Goal: Communication & Community: Answer question/provide support

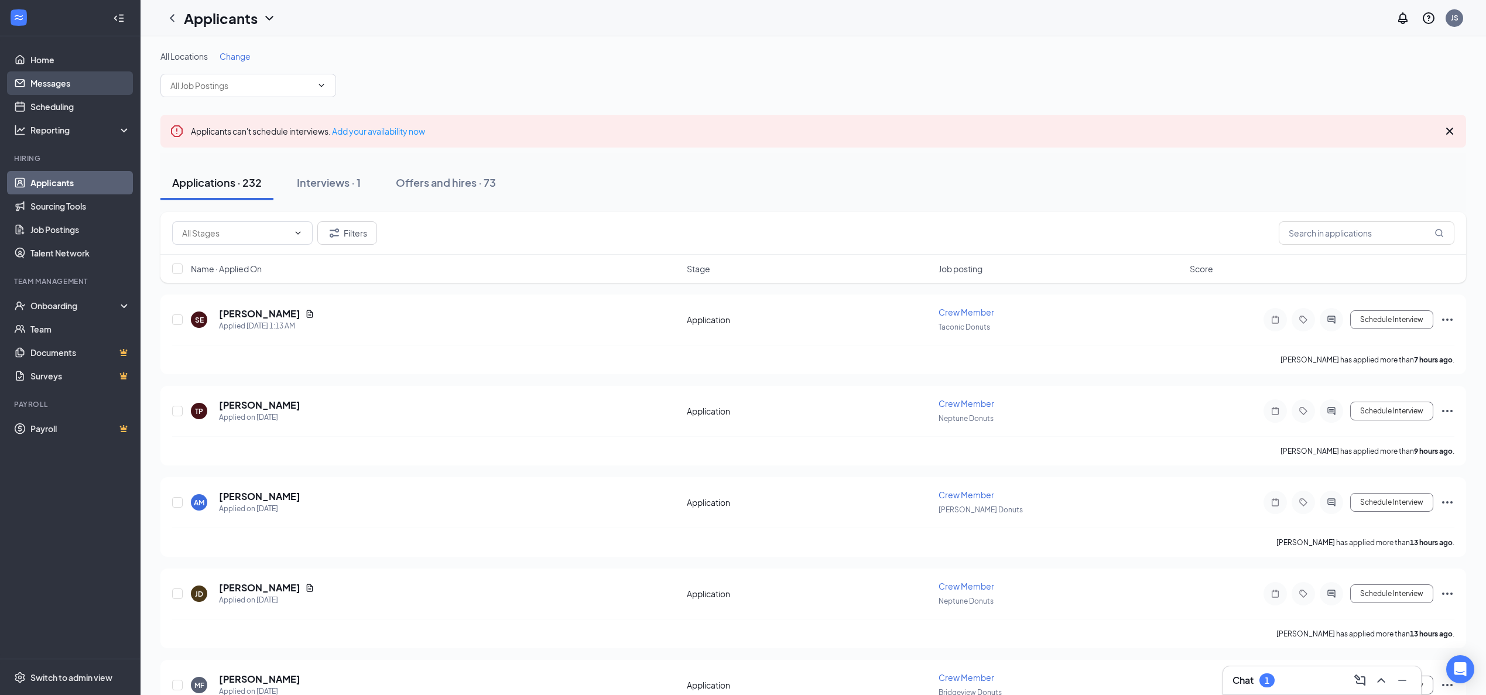
click at [46, 83] on link "Messages" at bounding box center [80, 82] width 100 height 23
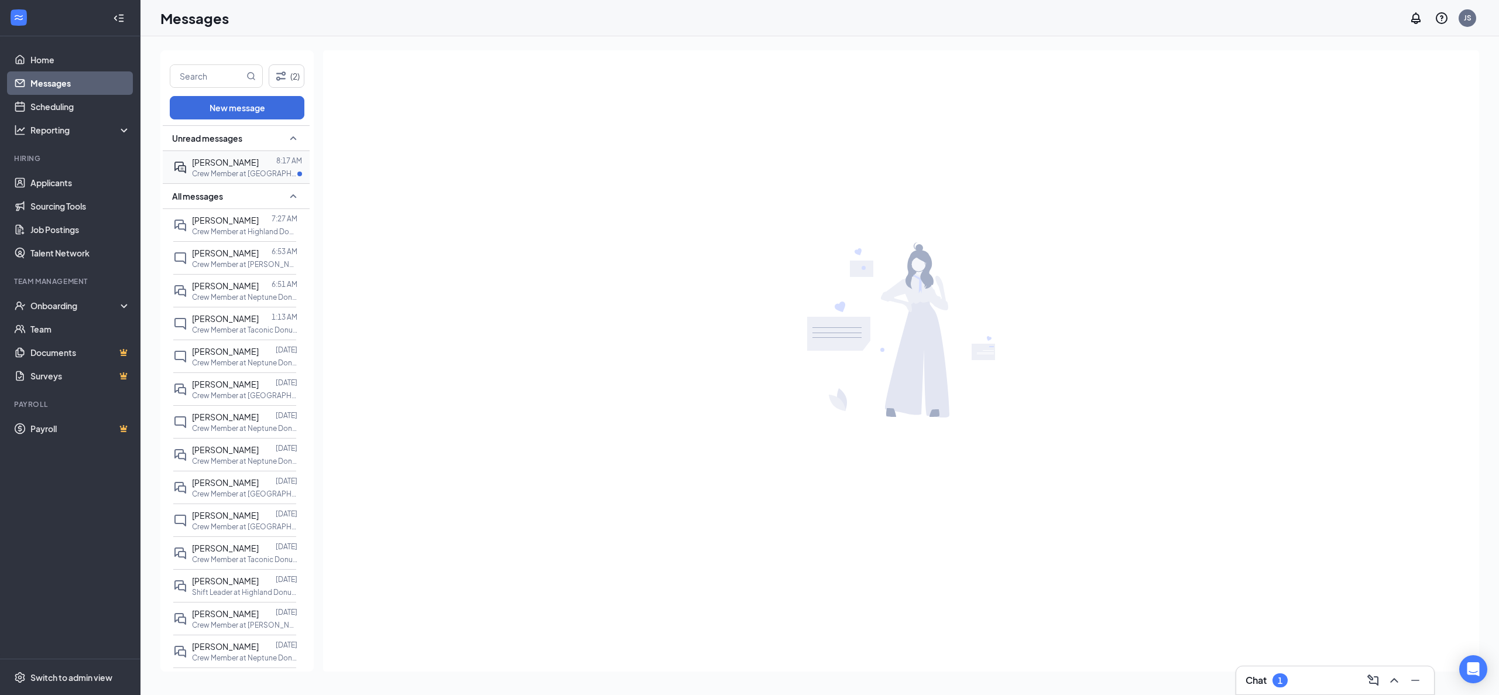
click at [224, 166] on span "[PERSON_NAME]" at bounding box center [225, 162] width 67 height 11
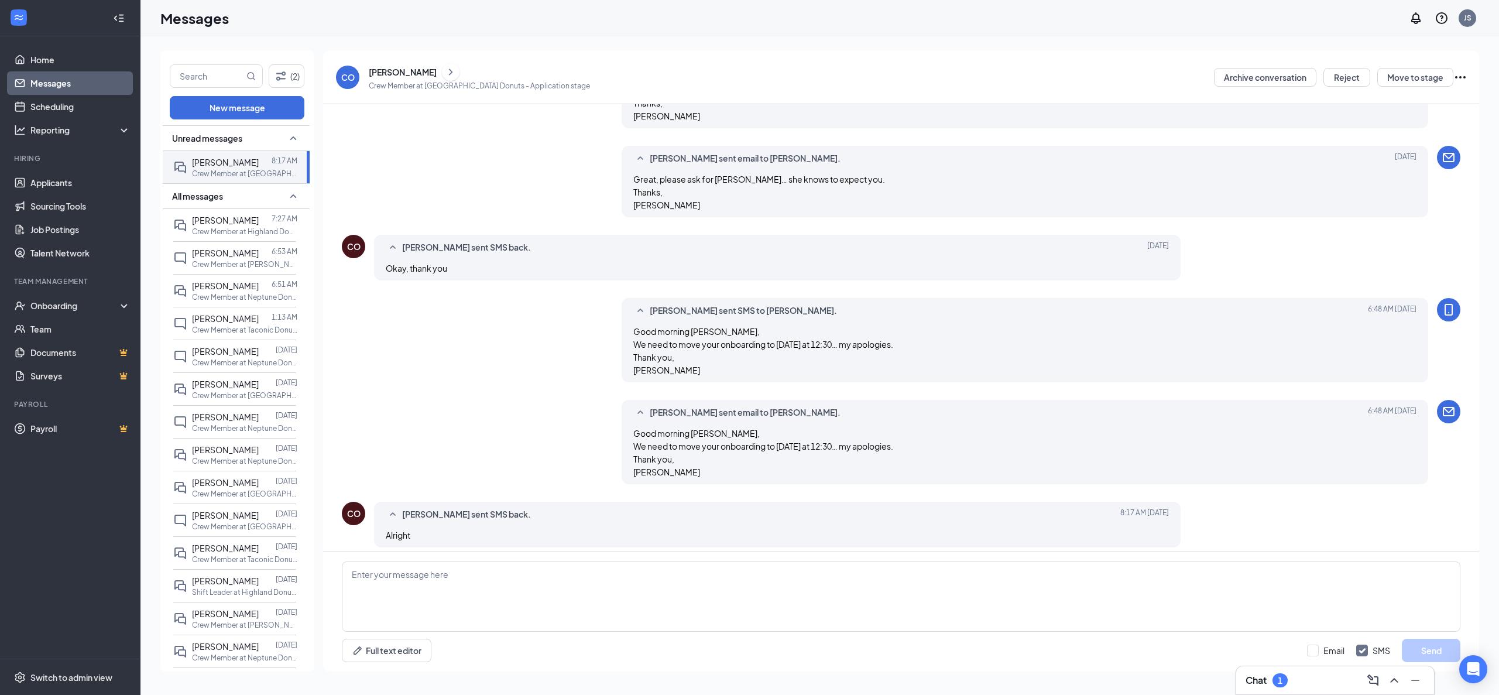
scroll to position [416, 0]
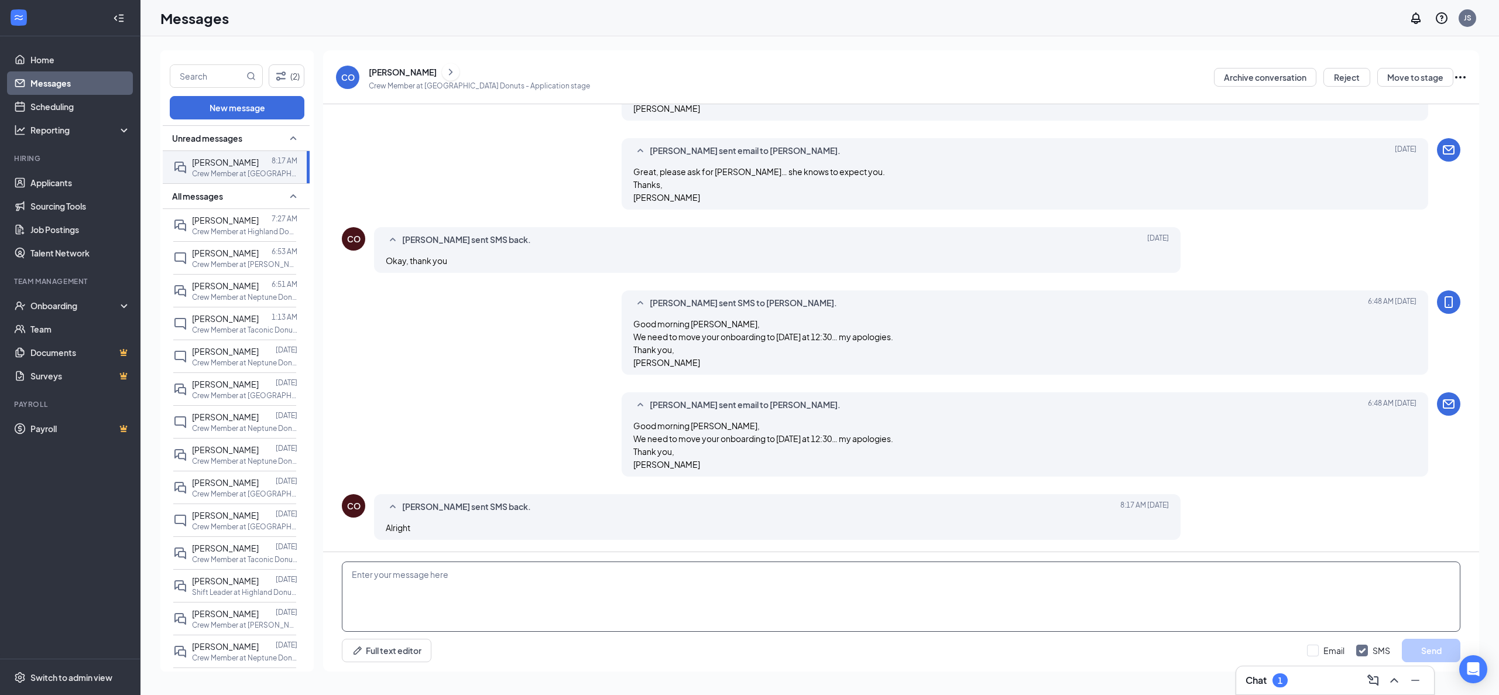
drag, startPoint x: 392, startPoint y: 578, endPoint x: 389, endPoint y: 562, distance: 16.7
click at [391, 578] on textarea at bounding box center [901, 597] width 1119 height 70
type textarea "Thank you:)"
click at [1427, 648] on button "Send" at bounding box center [1431, 650] width 59 height 23
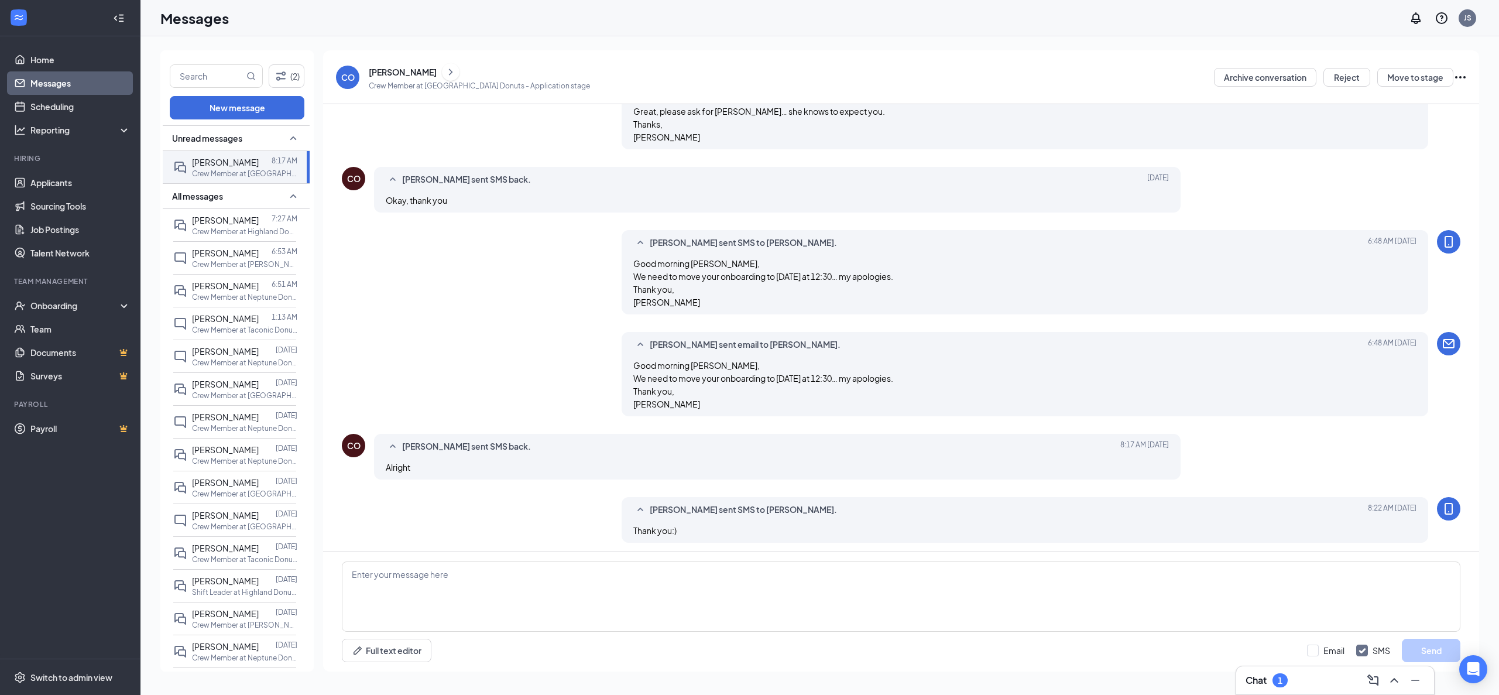
scroll to position [479, 0]
drag, startPoint x: 43, startPoint y: 183, endPoint x: 57, endPoint y: 180, distance: 14.5
click at [43, 184] on link "Applicants" at bounding box center [80, 182] width 100 height 23
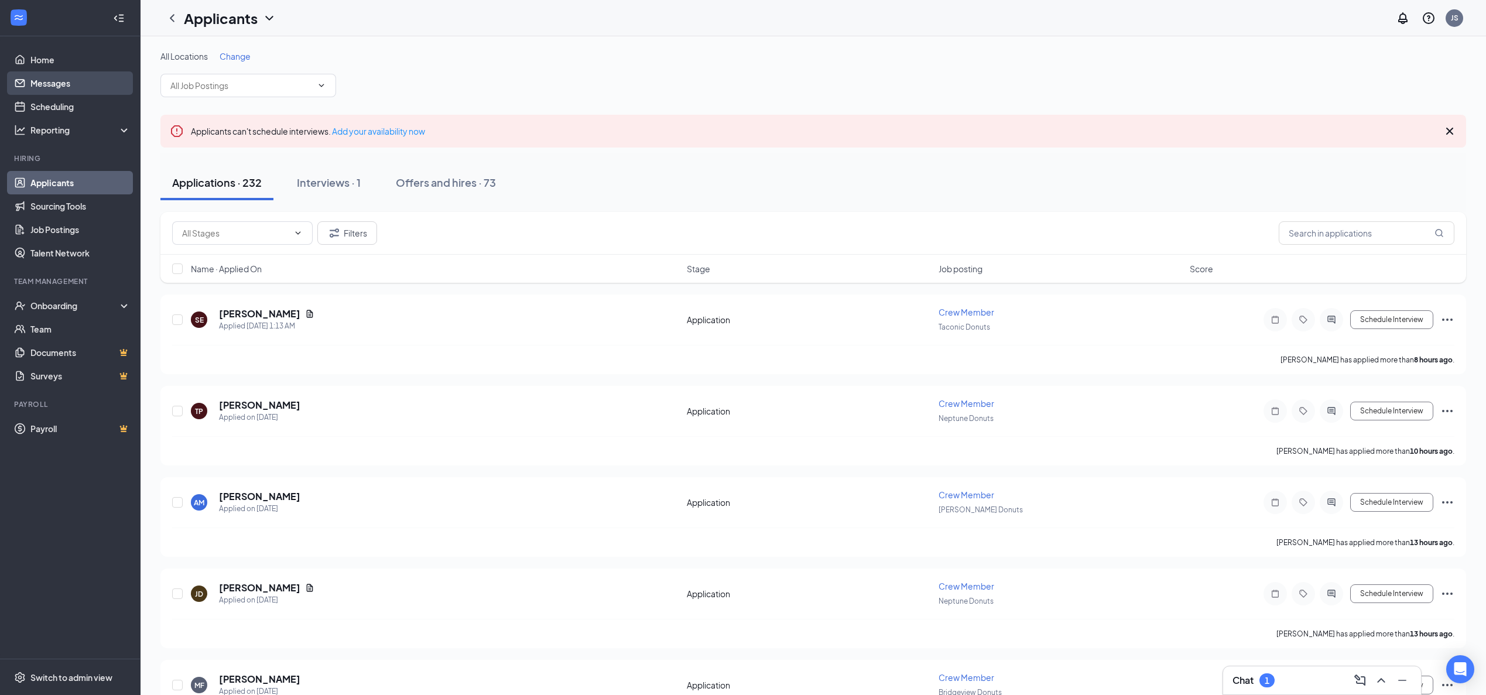
click at [47, 84] on link "Messages" at bounding box center [80, 82] width 100 height 23
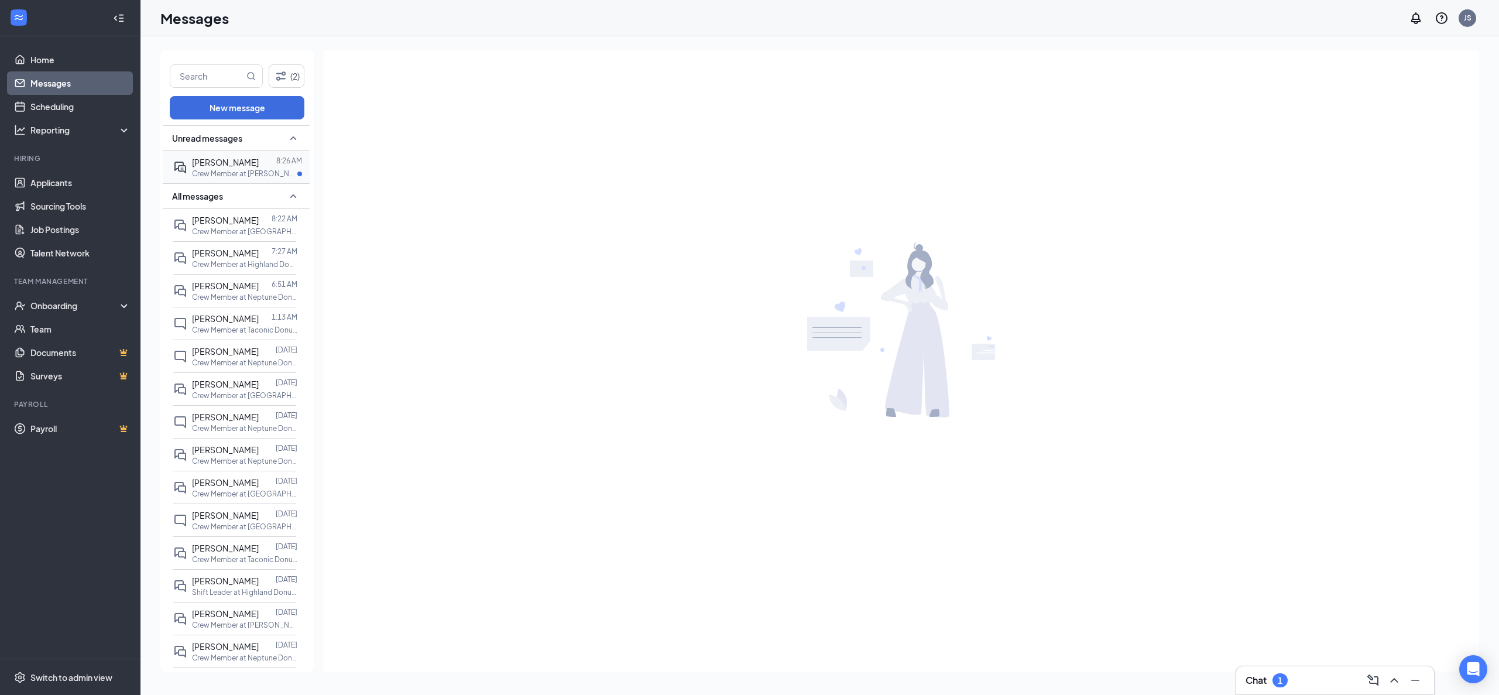
click at [210, 162] on span "[PERSON_NAME]" at bounding box center [225, 162] width 67 height 11
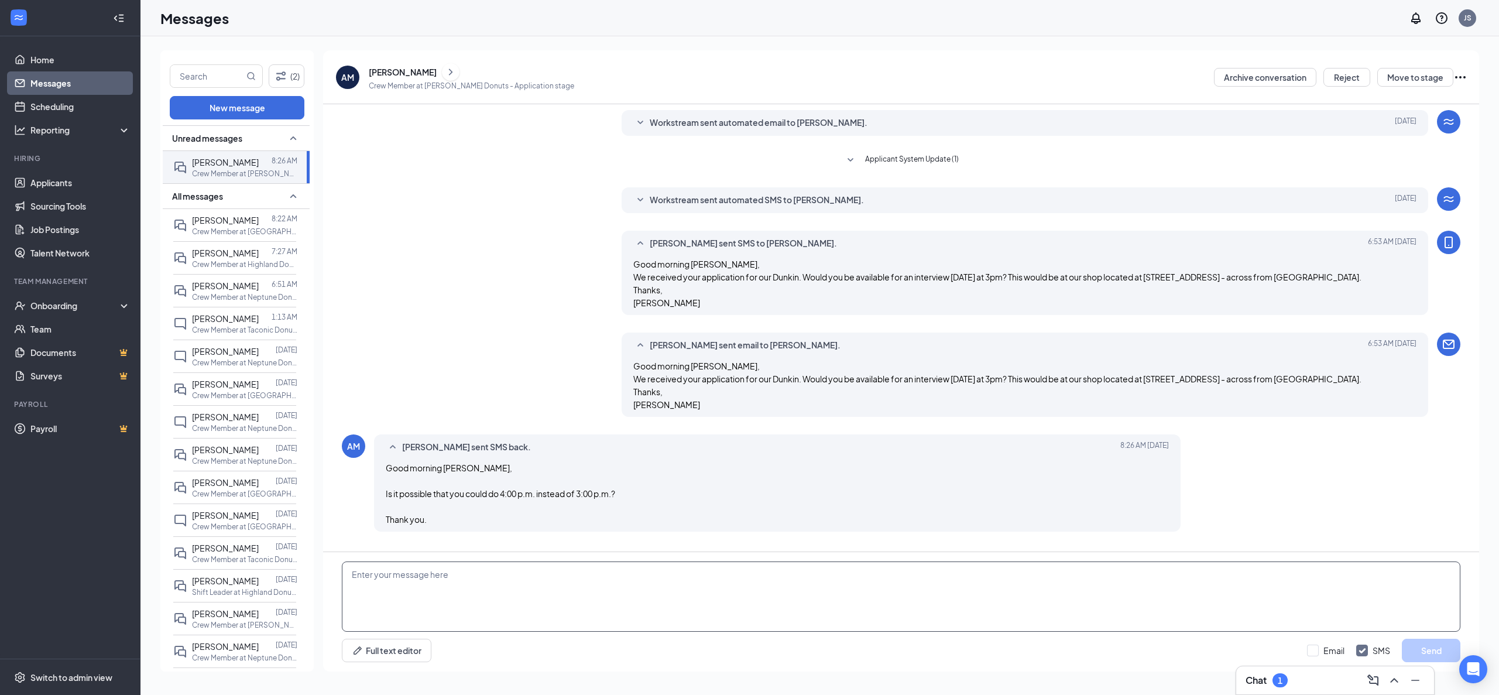
click at [455, 580] on textarea at bounding box center [901, 597] width 1119 height 70
type textarea "Unfortunately I'm not available at that time. Is there a day you are available …"
click at [1419, 651] on button "Send" at bounding box center [1431, 650] width 59 height 23
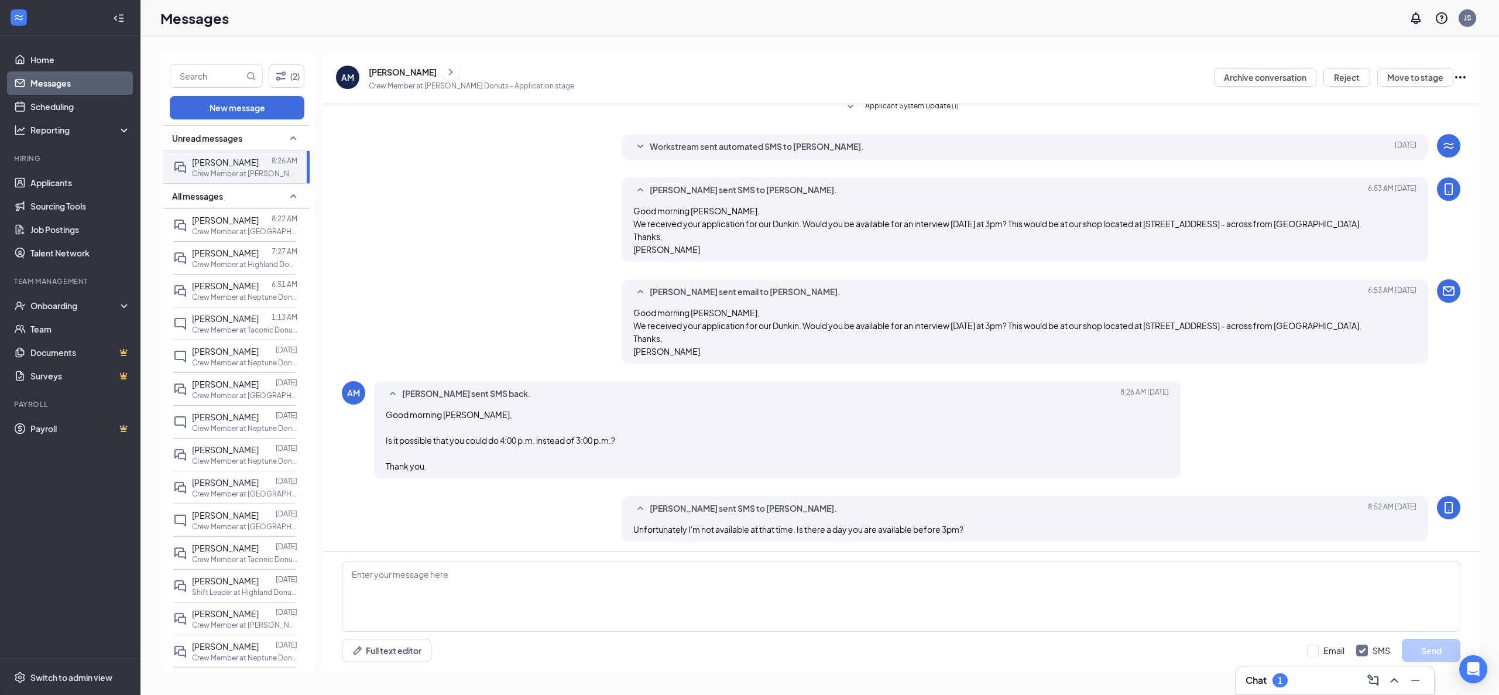
scroll to position [55, 0]
